Goal: Task Accomplishment & Management: Manage account settings

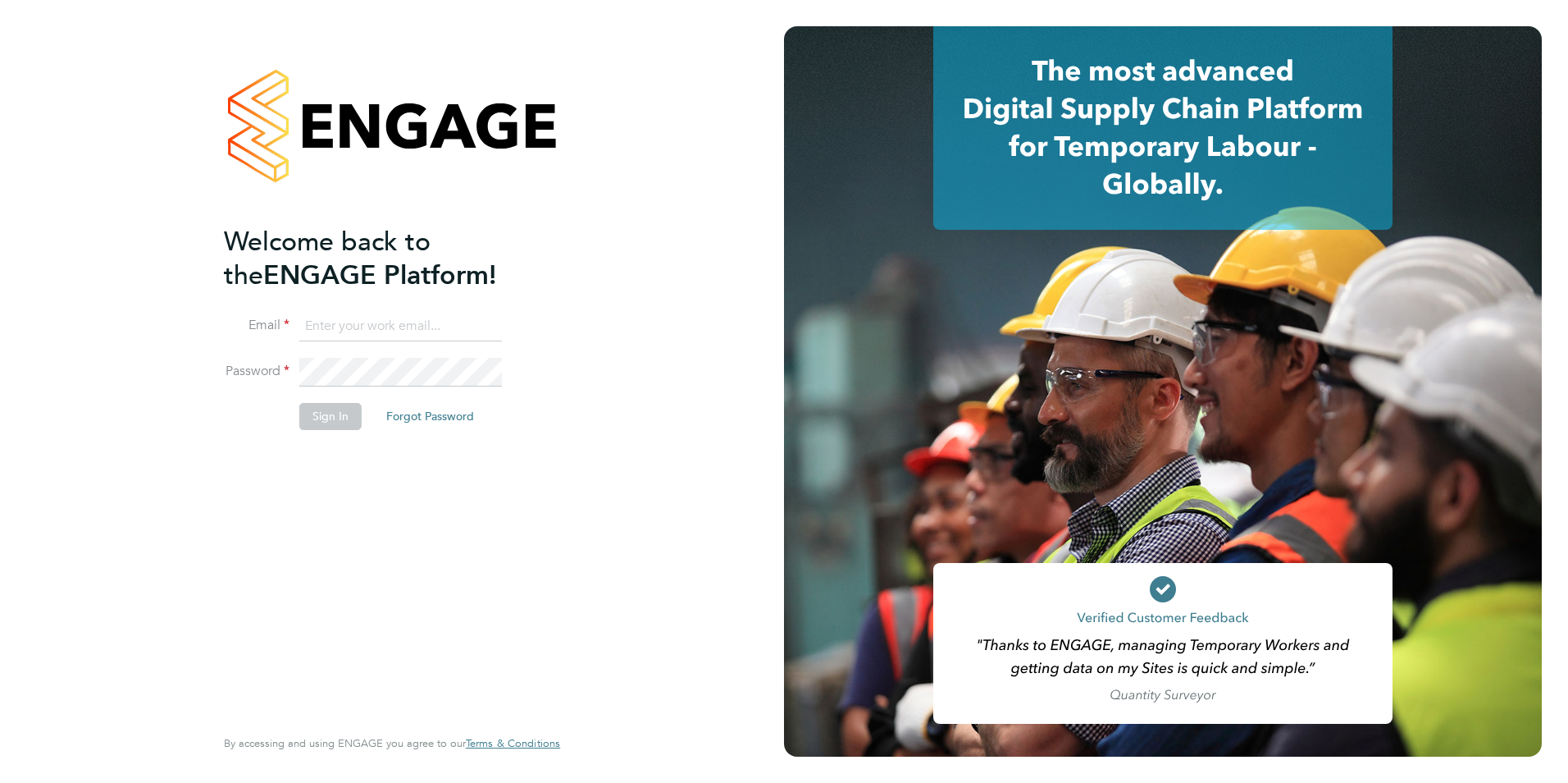
type input "[EMAIL_ADDRESS][DOMAIN_NAME]"
click at [338, 411] on button "Sign In" at bounding box center [330, 416] width 63 height 26
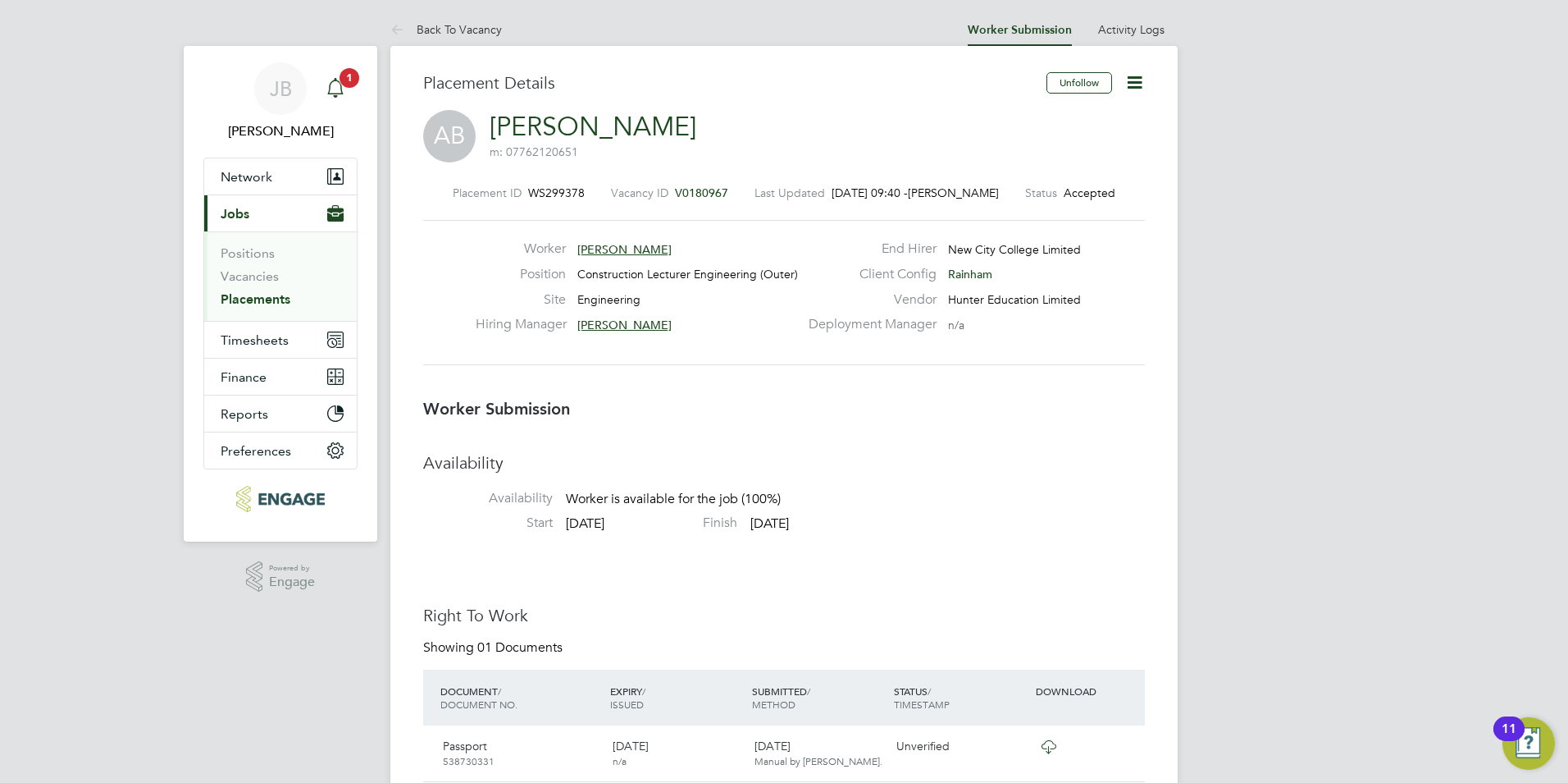
click at [339, 83] on icon "Main navigation" at bounding box center [335, 87] width 19 height 19
